Goal: Task Accomplishment & Management: Manage account settings

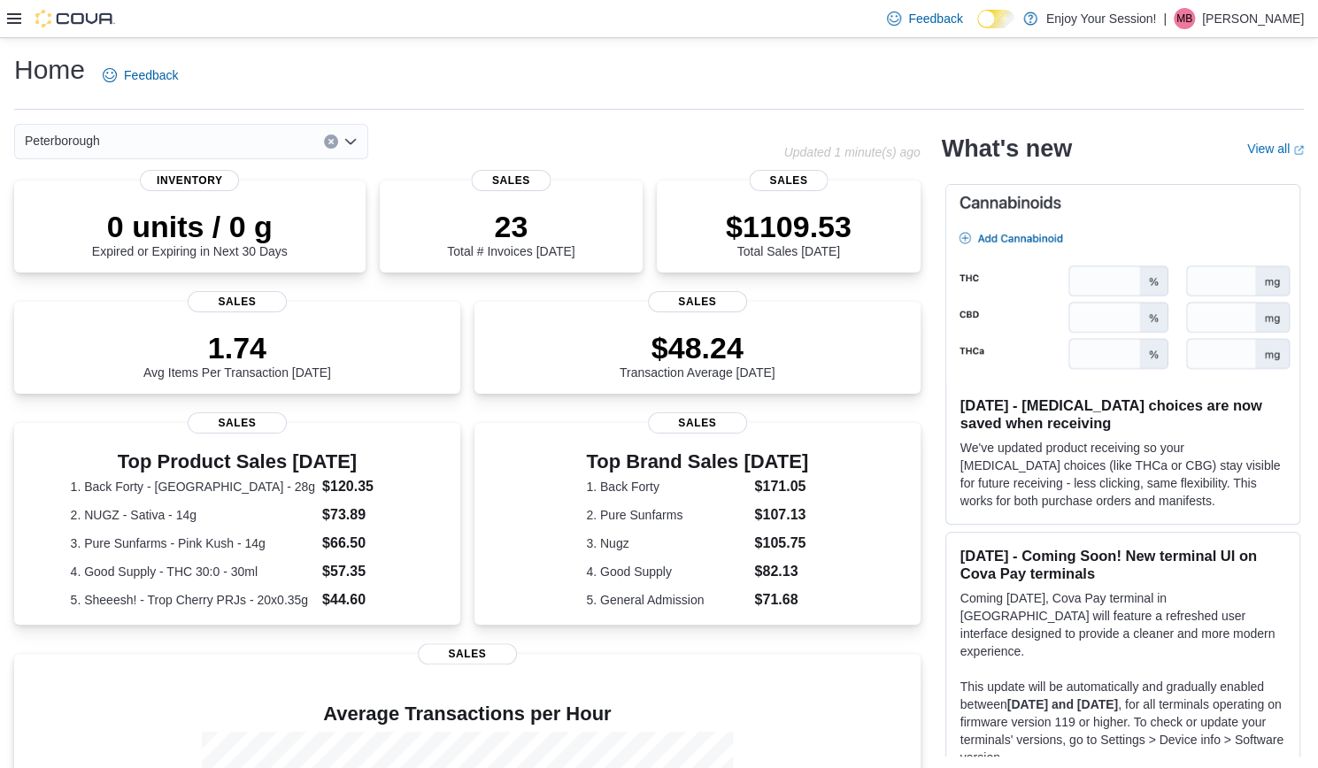
click at [12, 22] on icon at bounding box center [14, 19] width 14 height 14
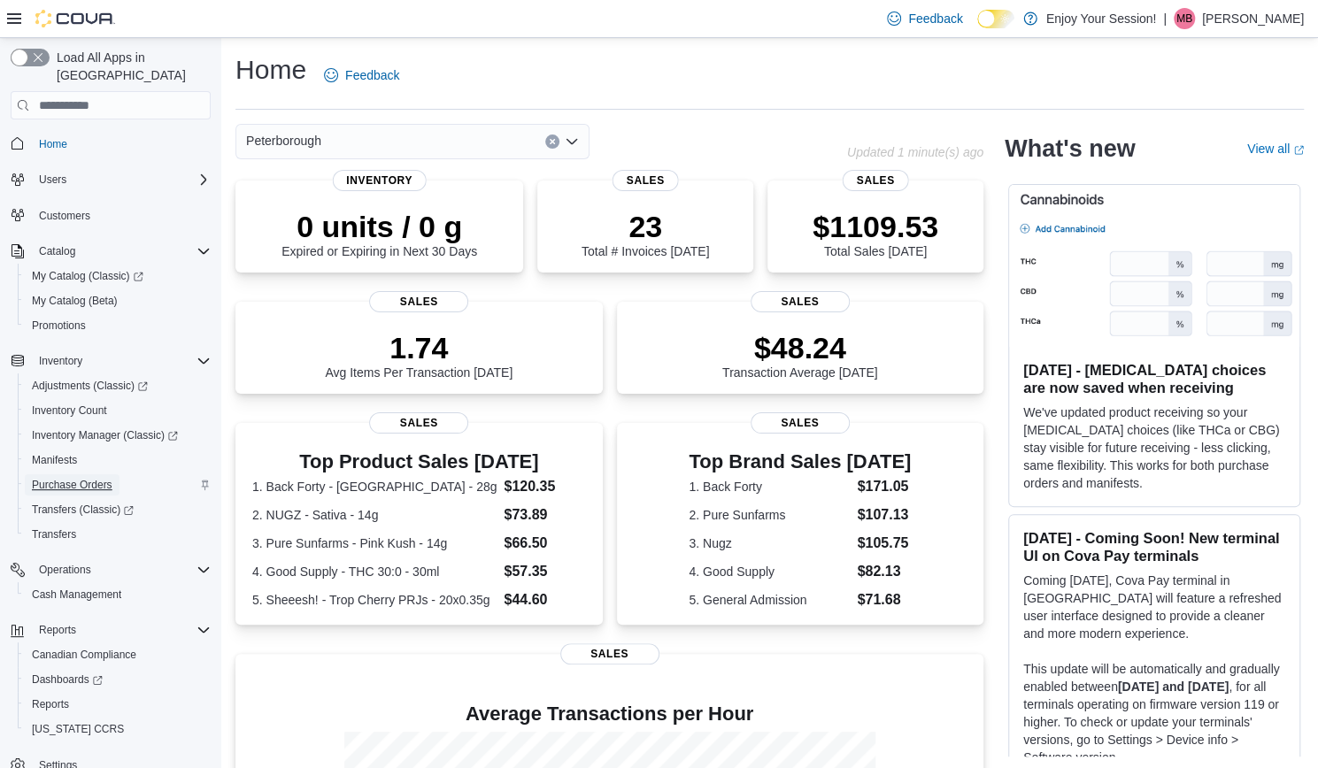
click at [96, 478] on span "Purchase Orders" at bounding box center [72, 485] width 81 height 14
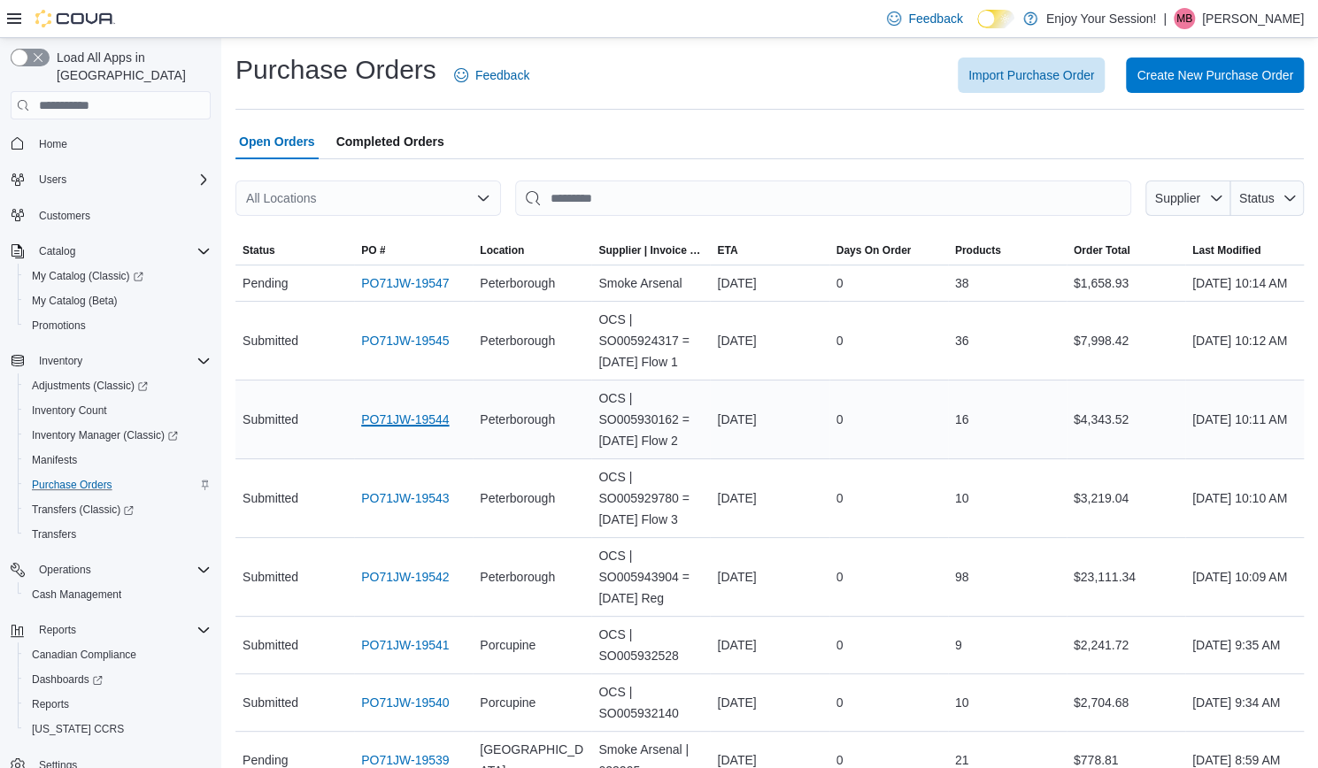
click at [437, 430] on link "PO71JW-19544" at bounding box center [405, 419] width 88 height 21
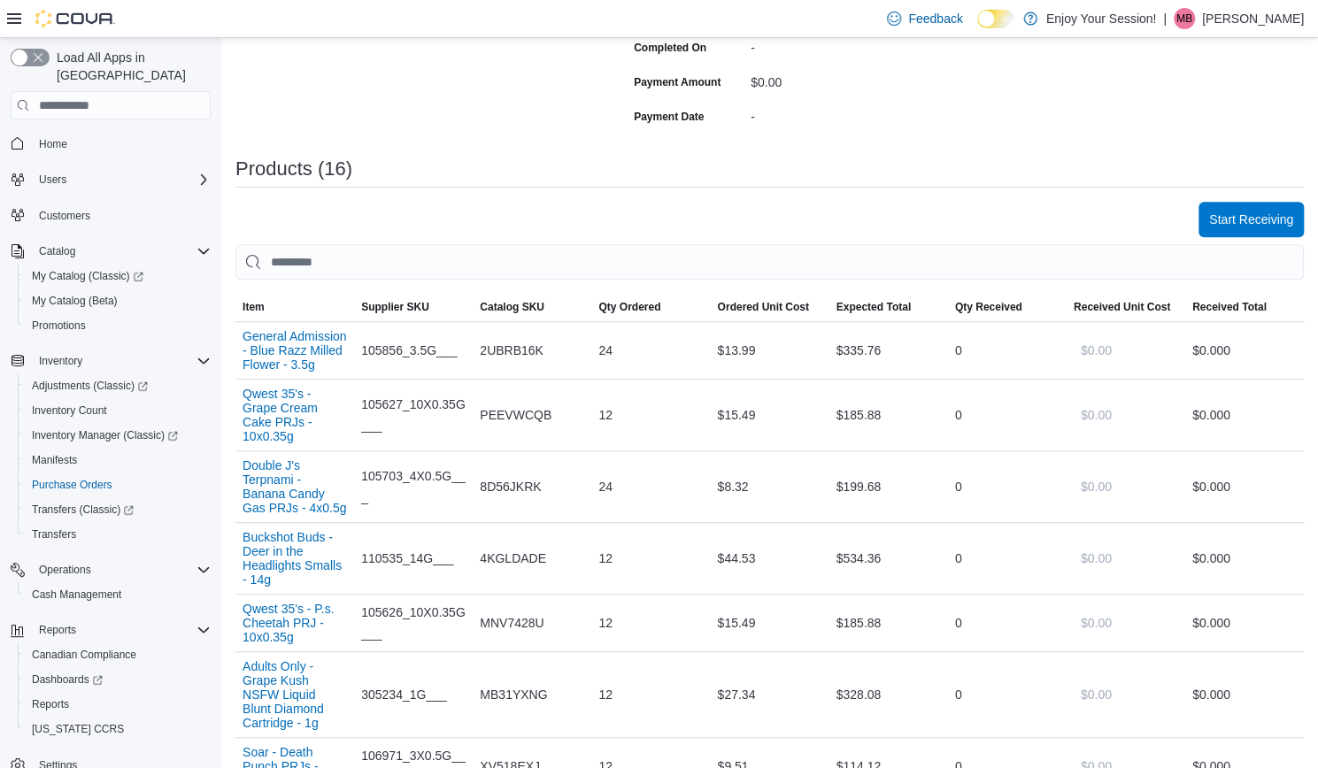
scroll to position [425, 0]
